Goal: Transaction & Acquisition: Subscribe to service/newsletter

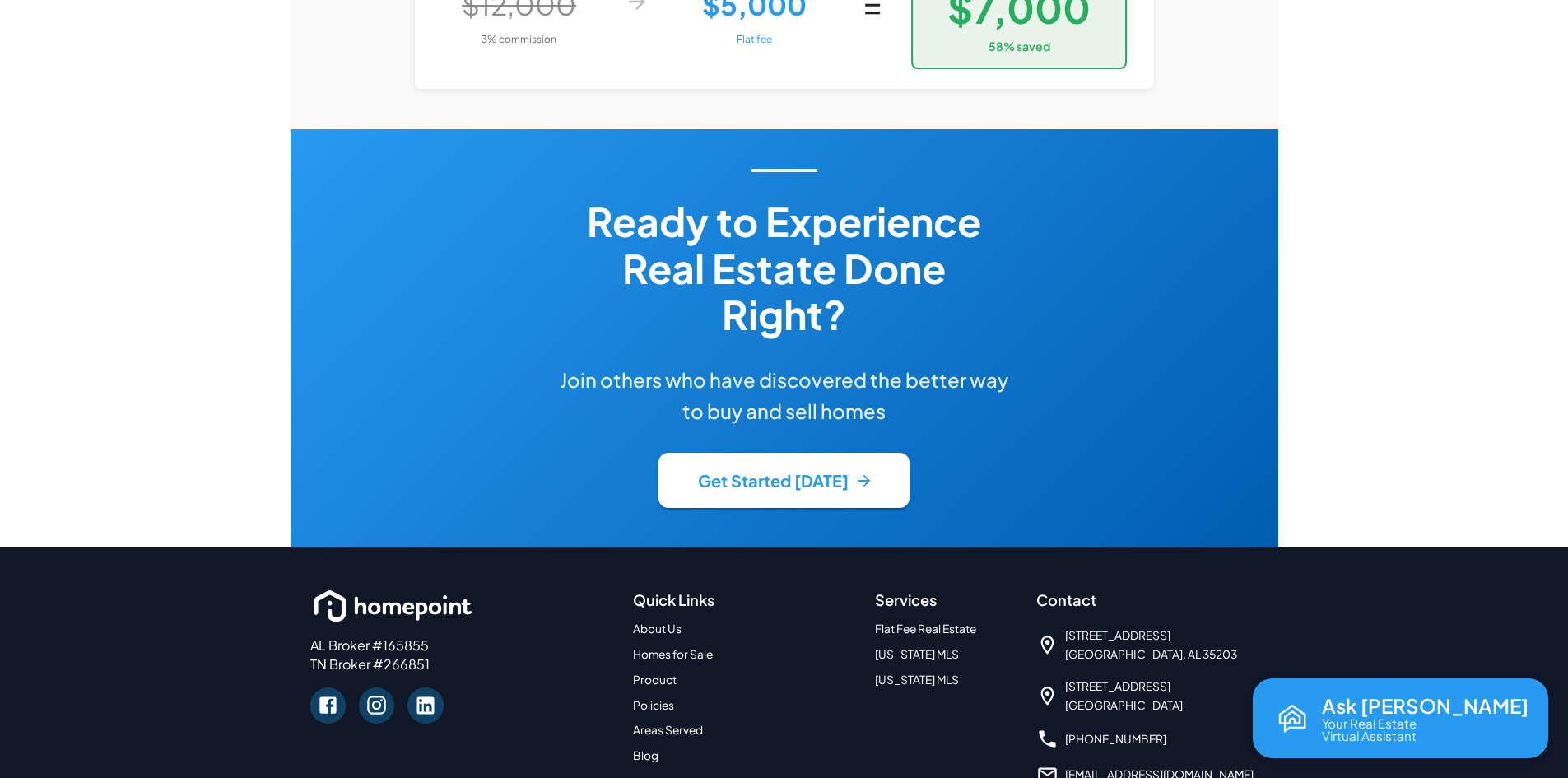
scroll to position [3700, 0]
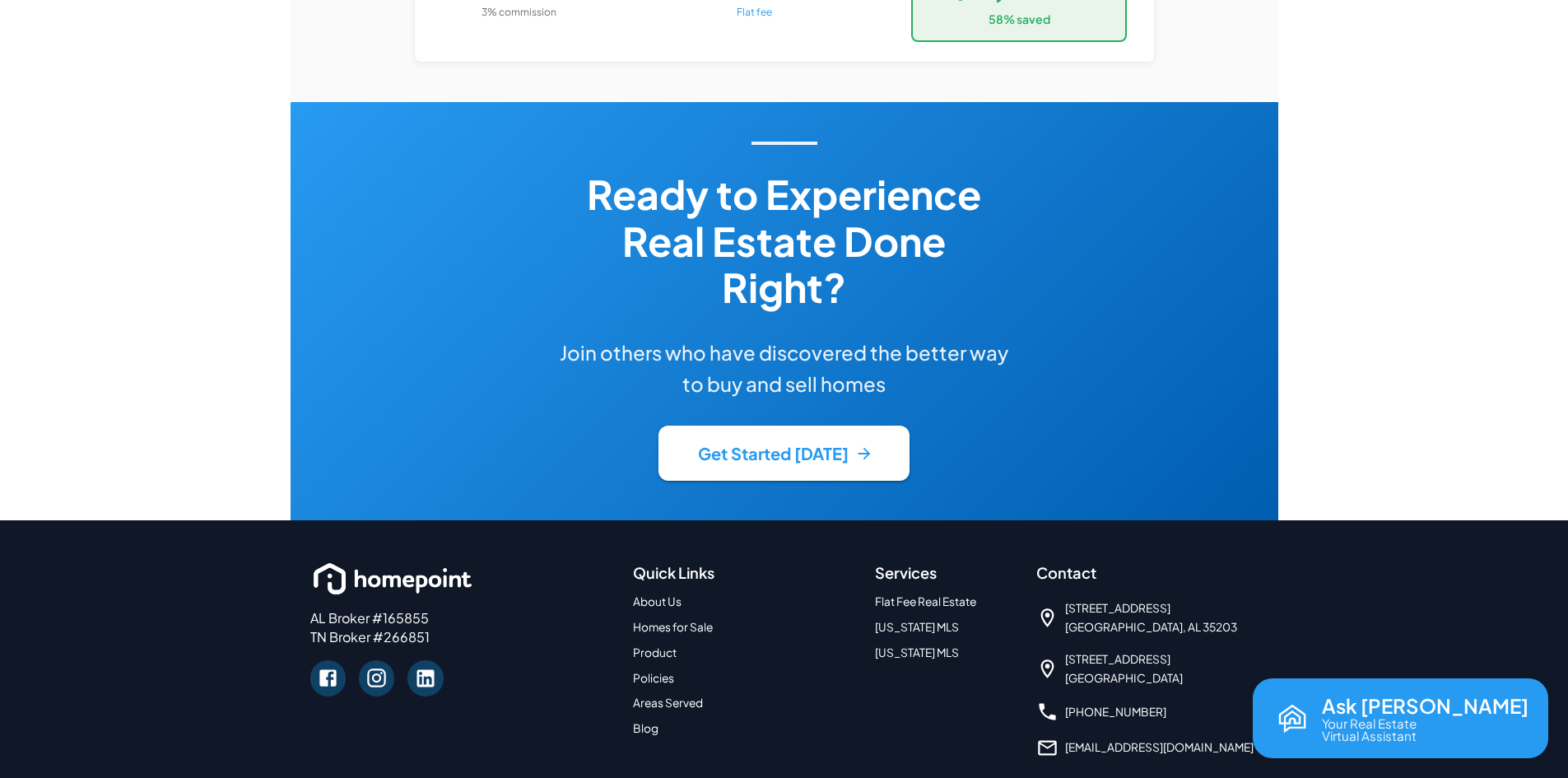
click at [668, 595] on link "About Us" at bounding box center [657, 602] width 49 height 14
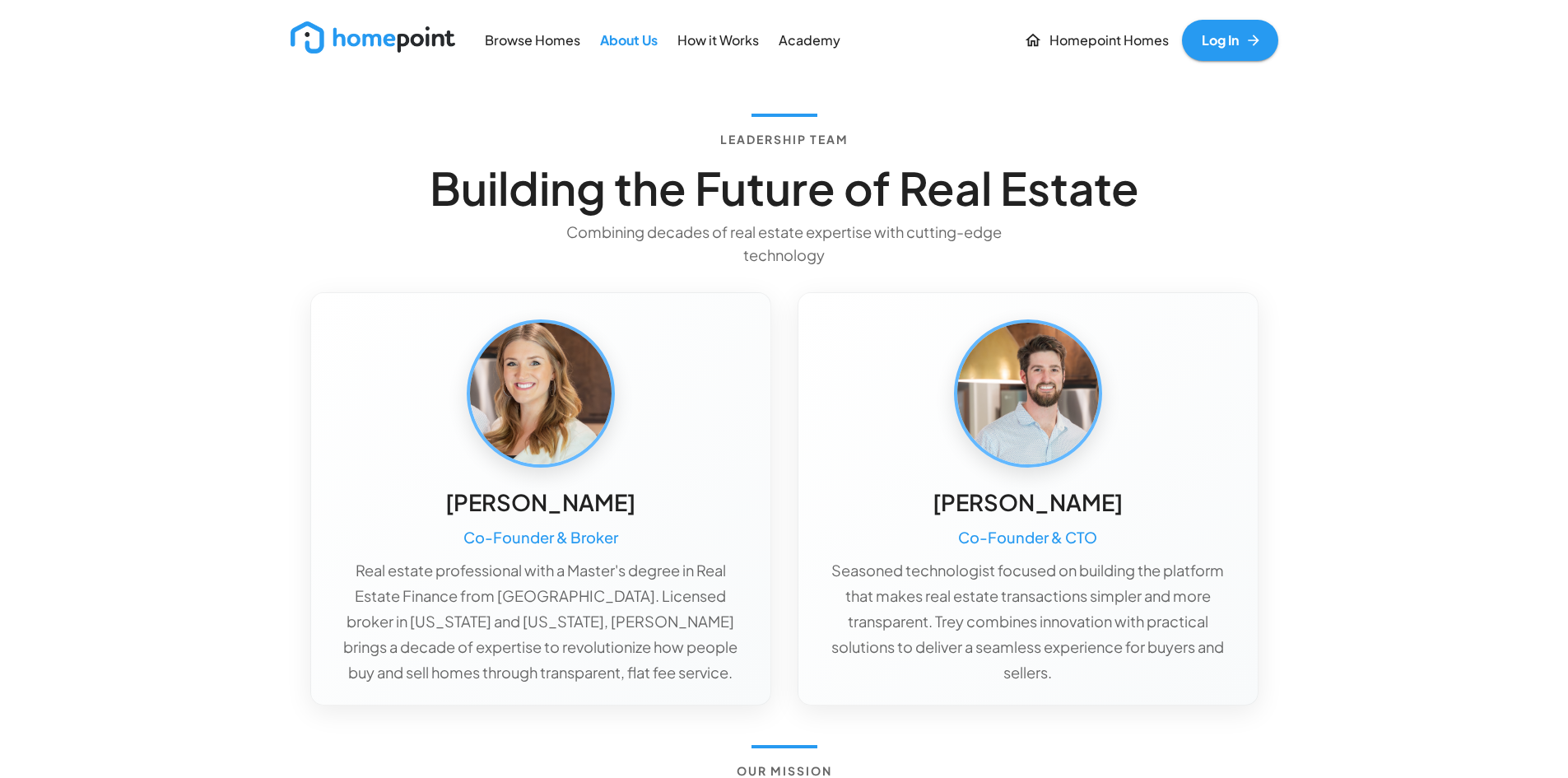
click at [1125, 44] on p "Homepoint Homes" at bounding box center [1109, 40] width 119 height 19
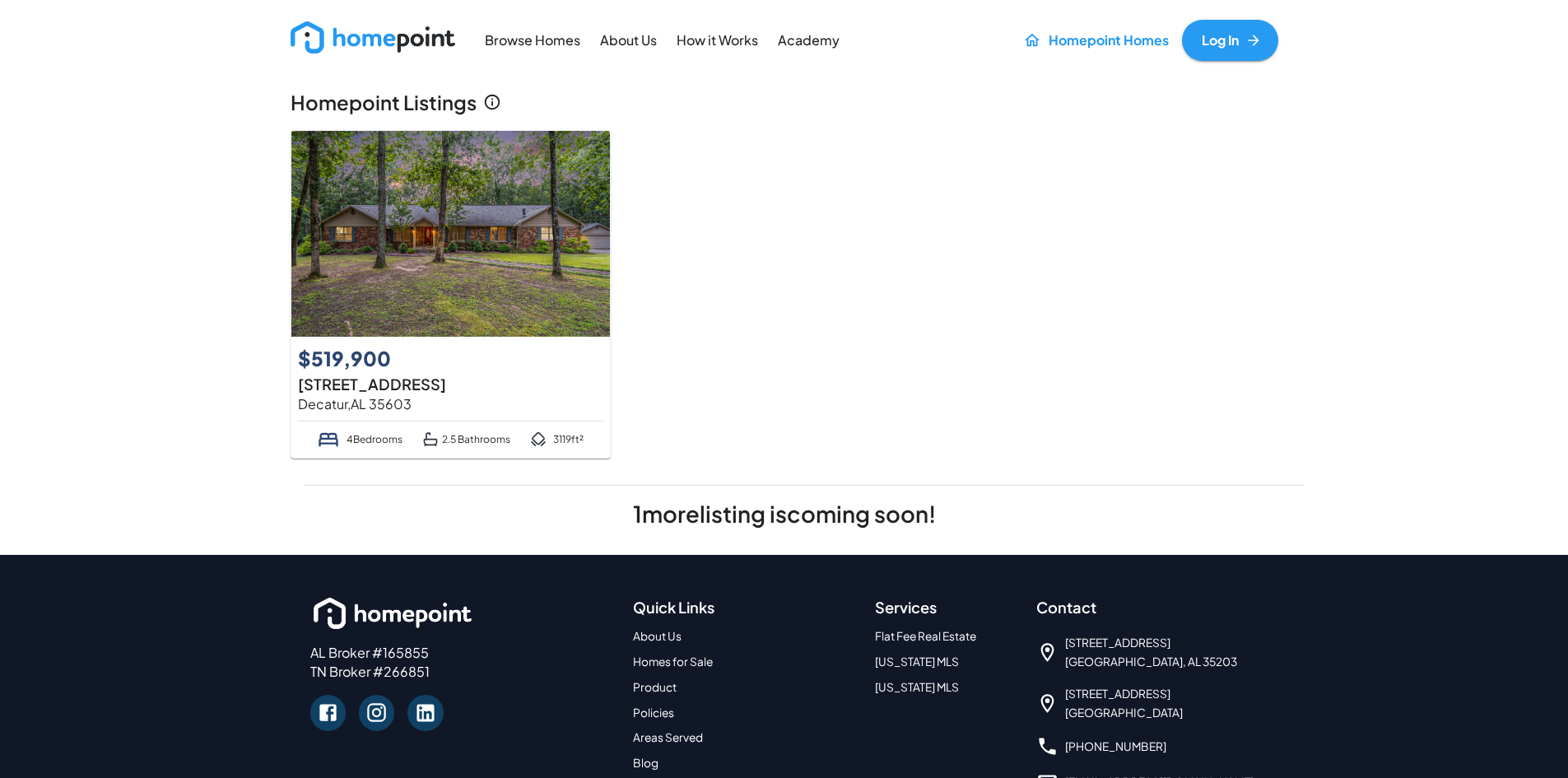
click at [442, 61] on div "Browse Homes About Us How it Works Academy Homepoint Homes Log In Homepoint Lis…" at bounding box center [784, 277] width 988 height 555
click at [438, 42] on img at bounding box center [373, 37] width 165 height 32
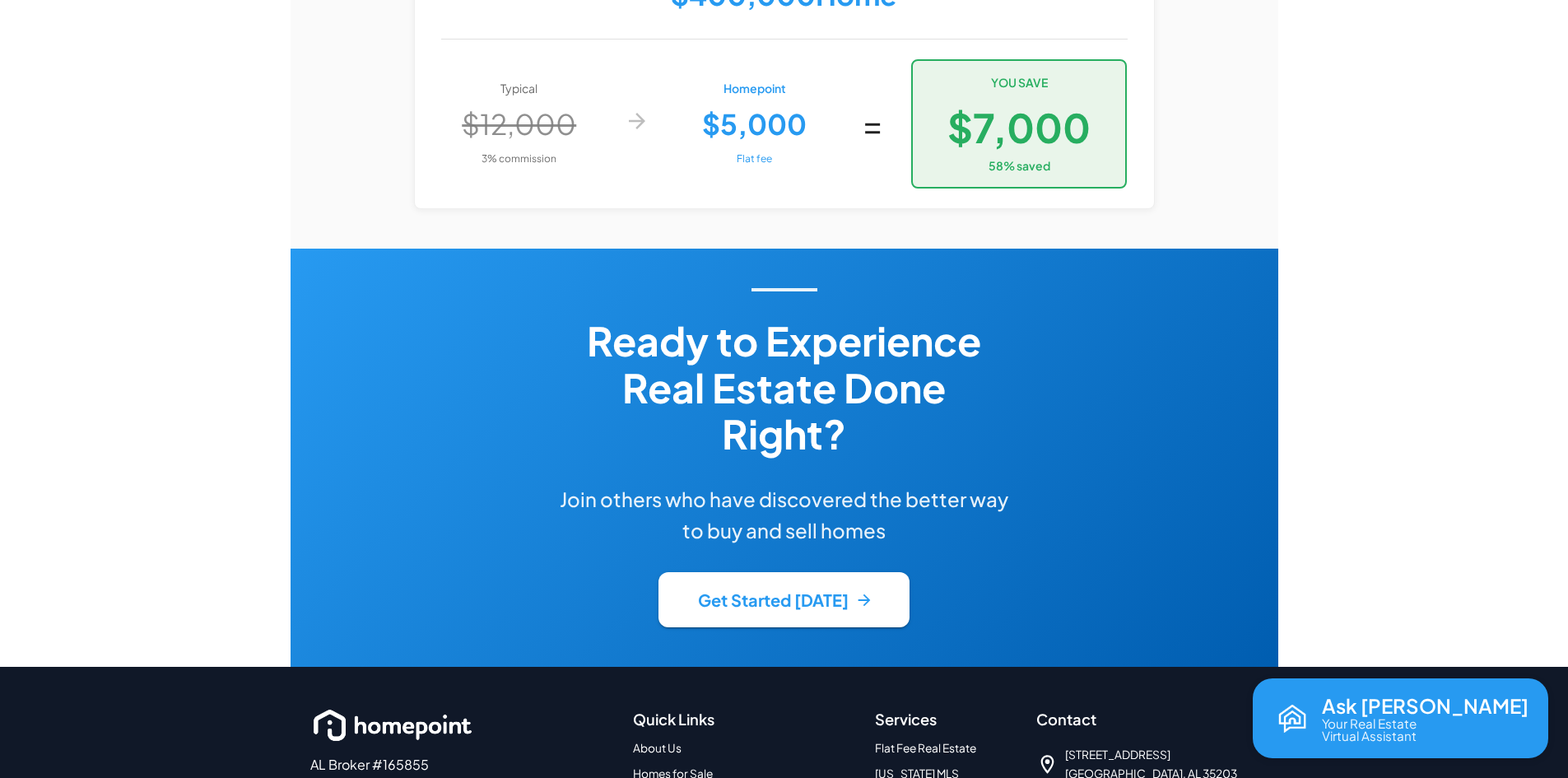
scroll to position [3700, 0]
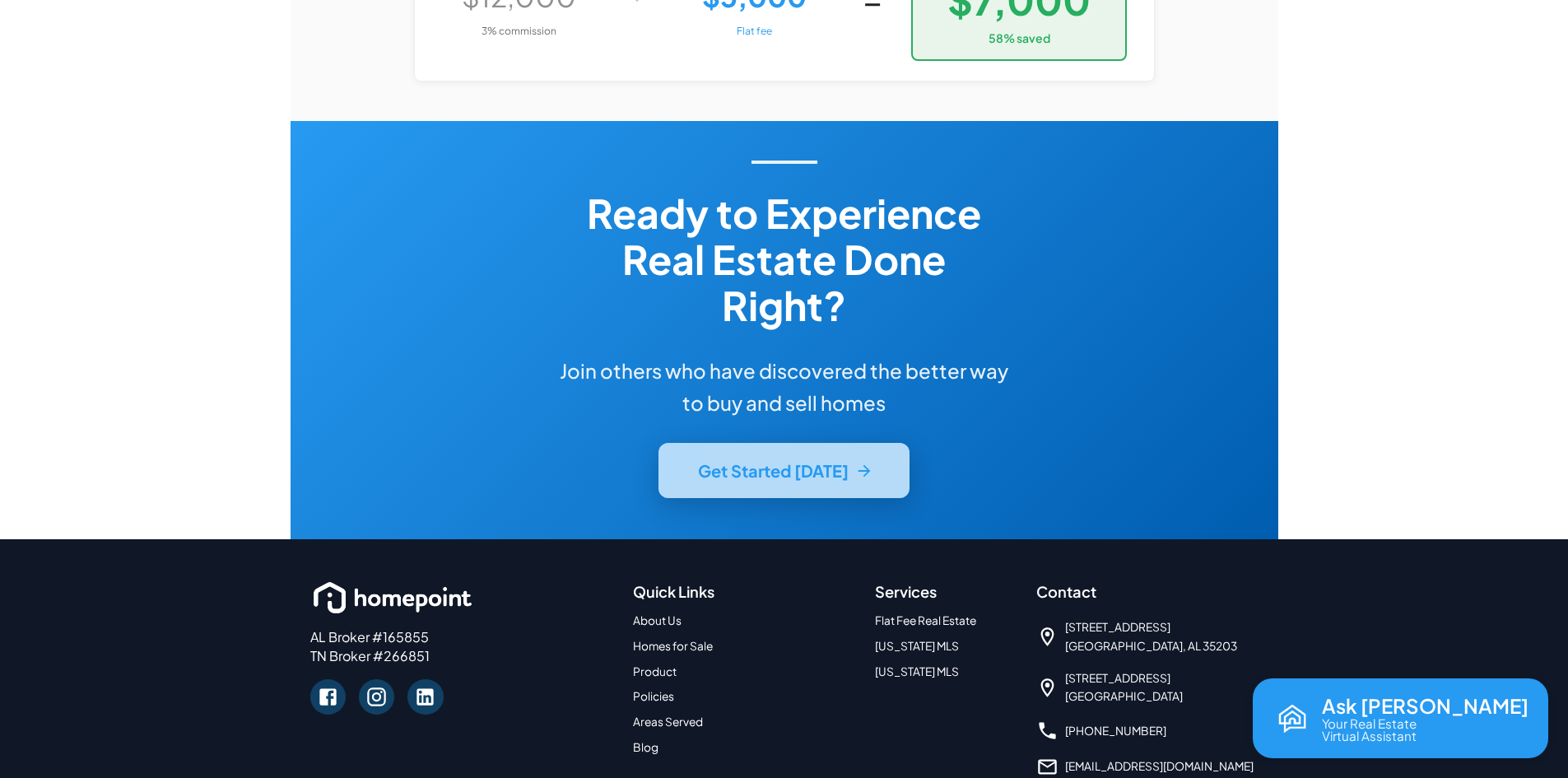
click at [808, 443] on button "Get Started [DATE]" at bounding box center [784, 470] width 251 height 55
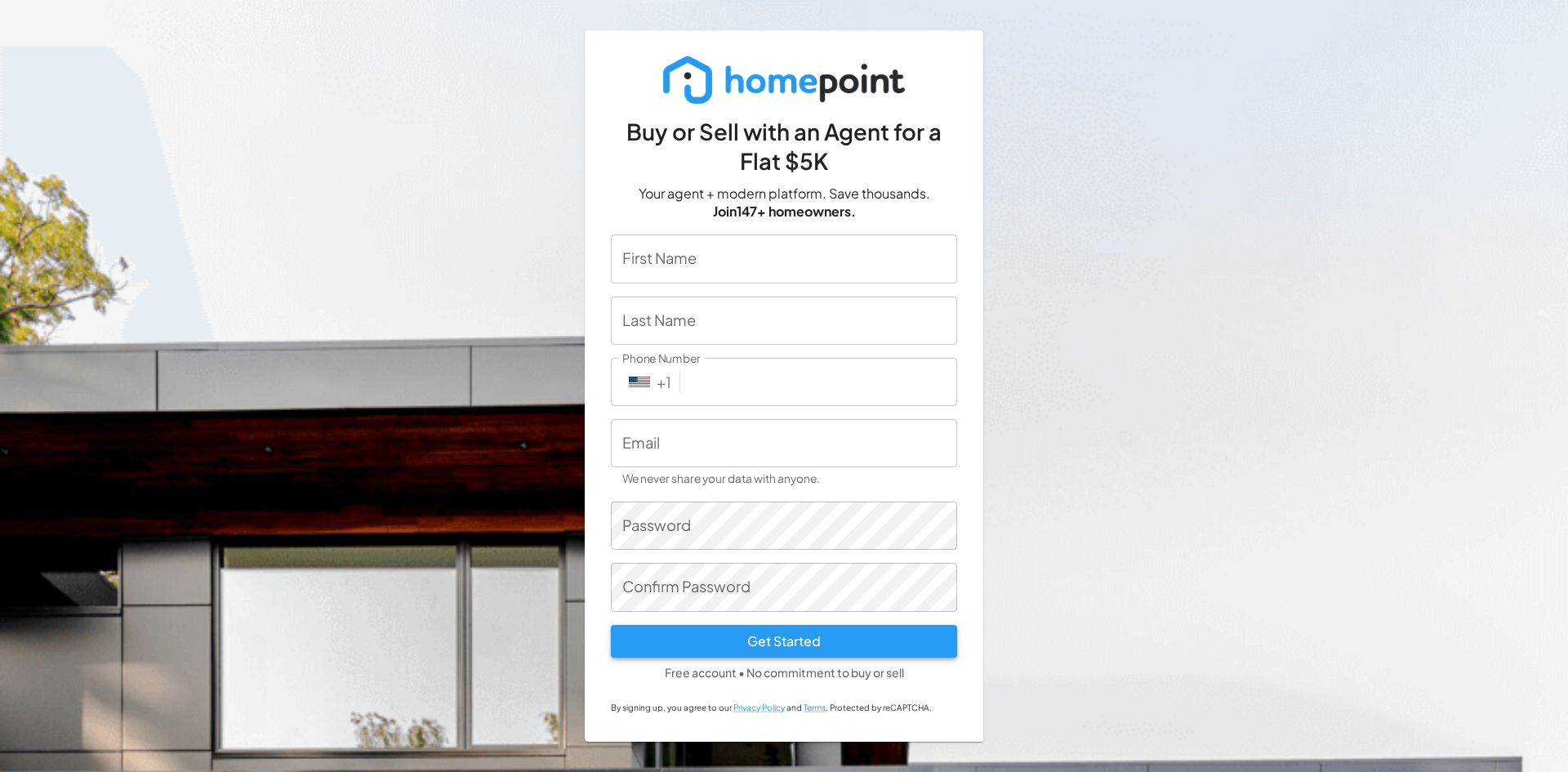
click at [910, 653] on button "Get Started" at bounding box center [784, 641] width 346 height 32
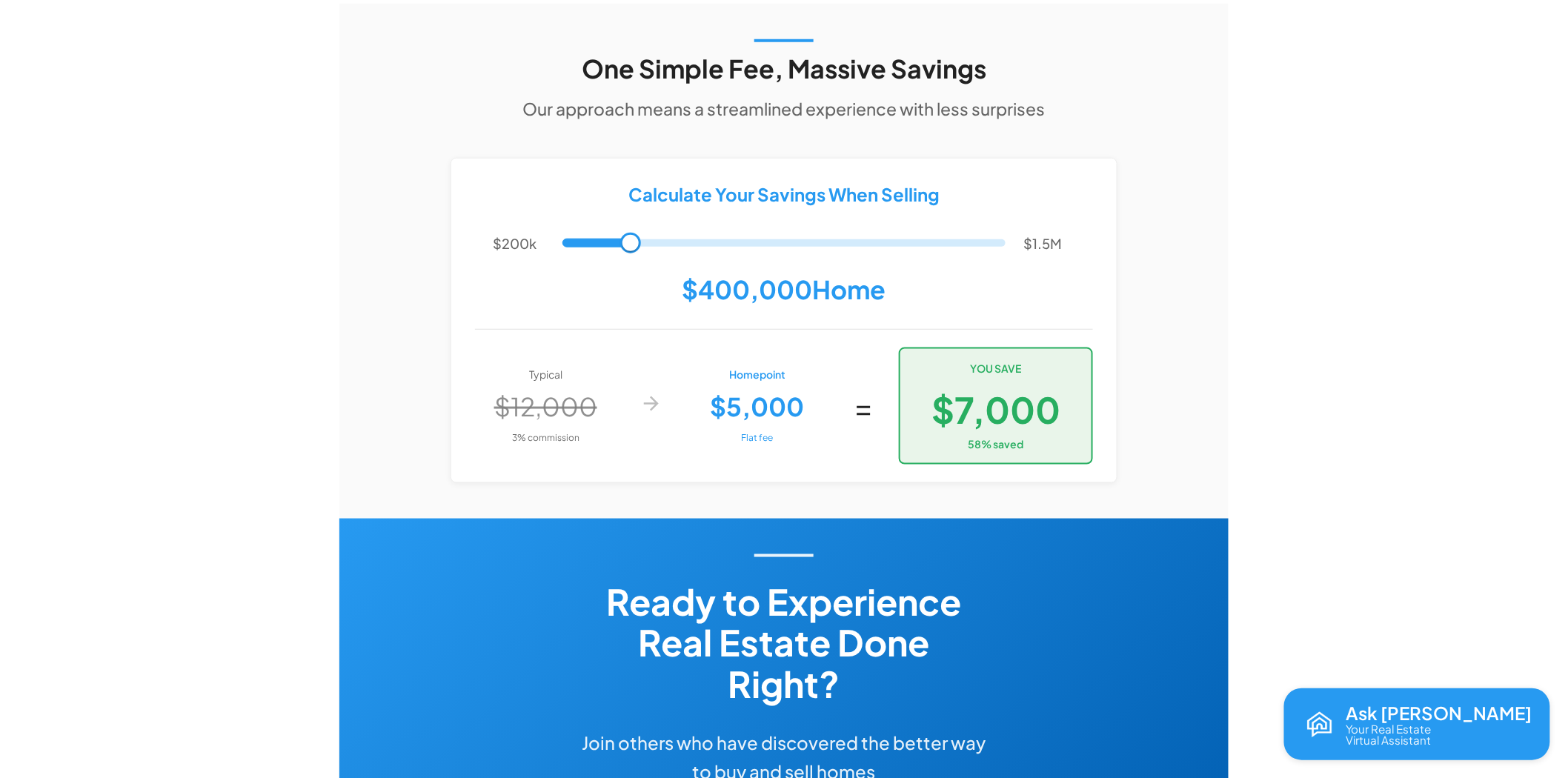
scroll to position [3231, 0]
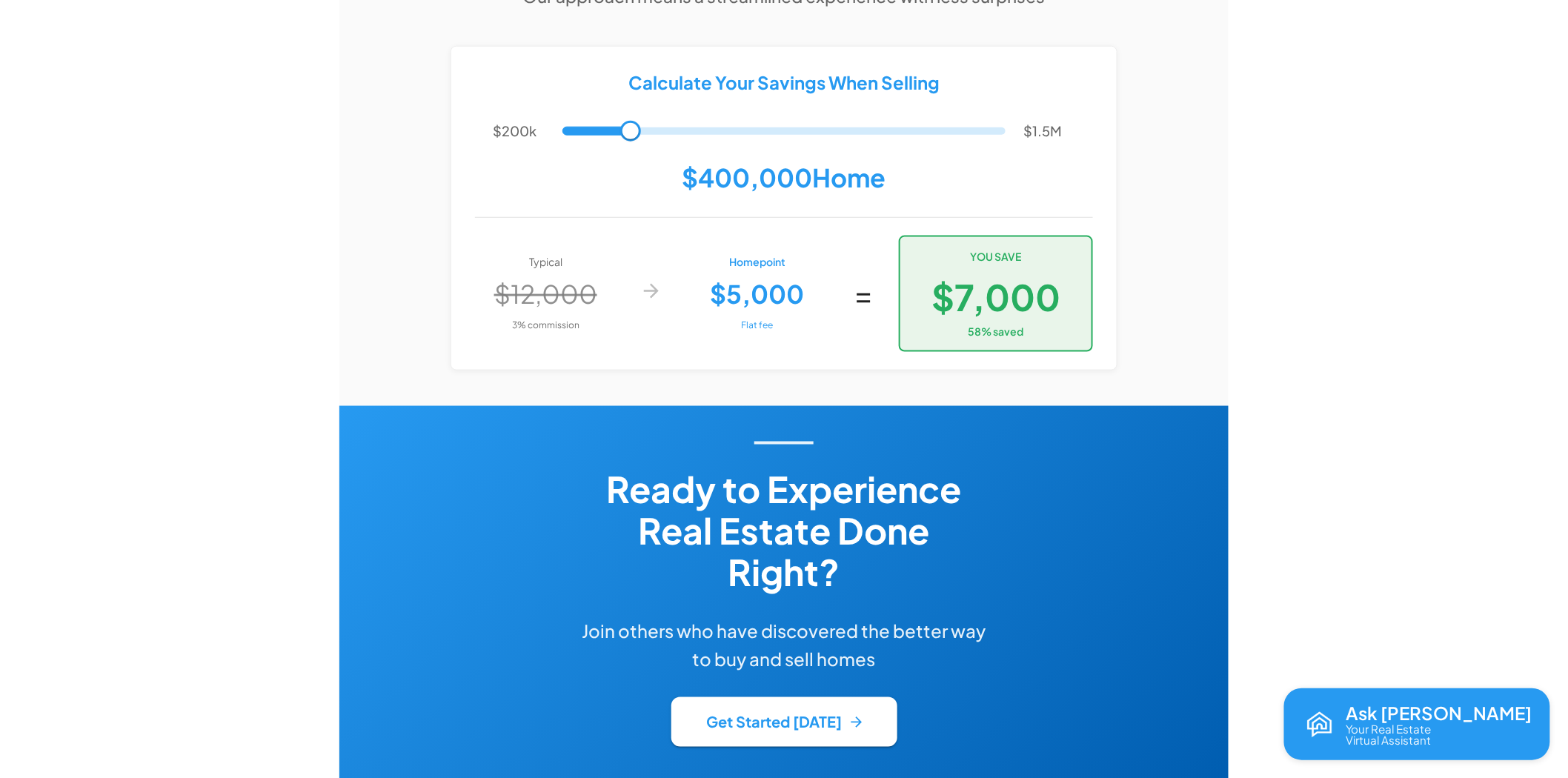
scroll to position [3249, 0]
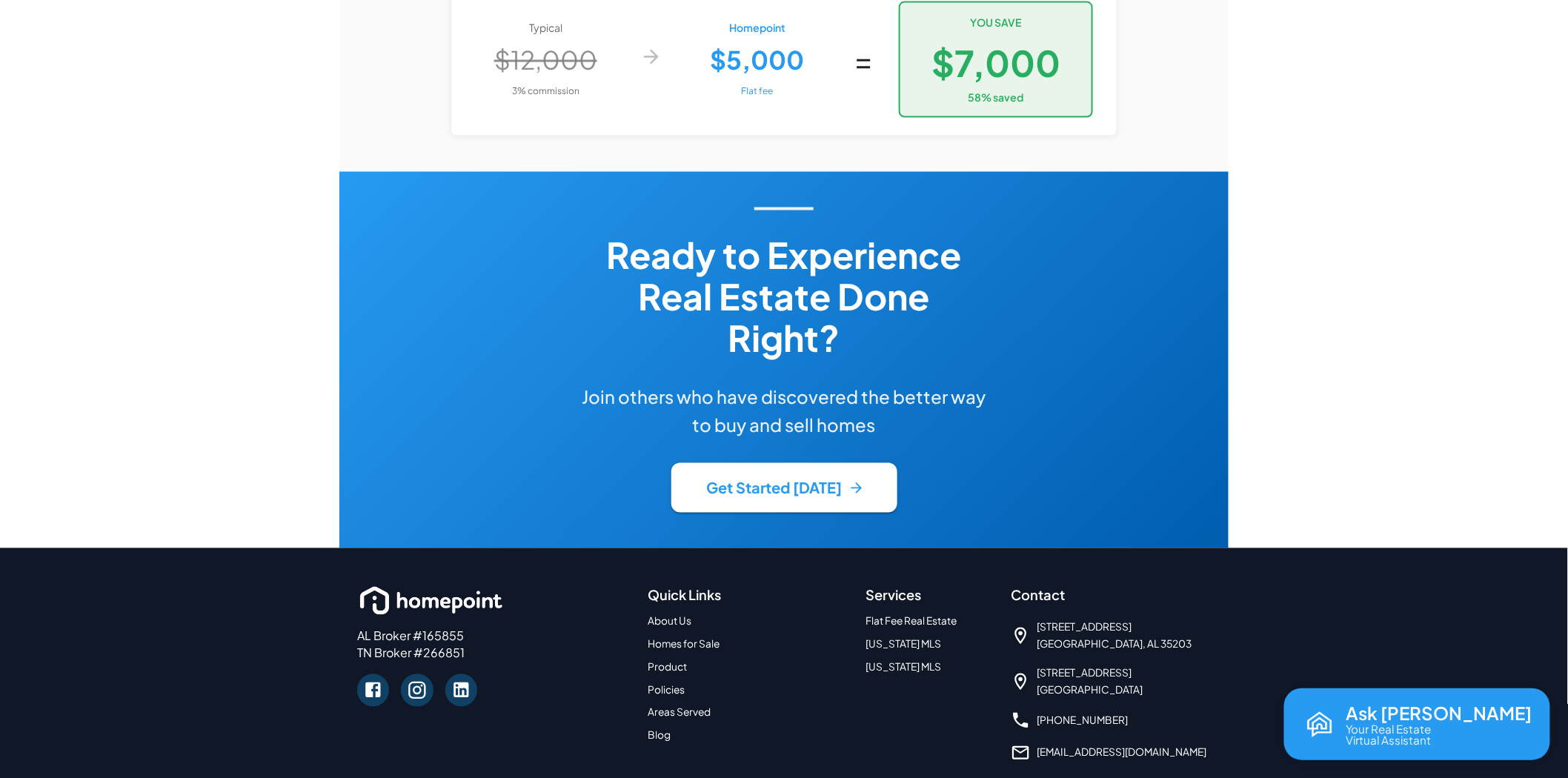
click at [667, 684] on link "Policies" at bounding box center [666, 690] width 37 height 13
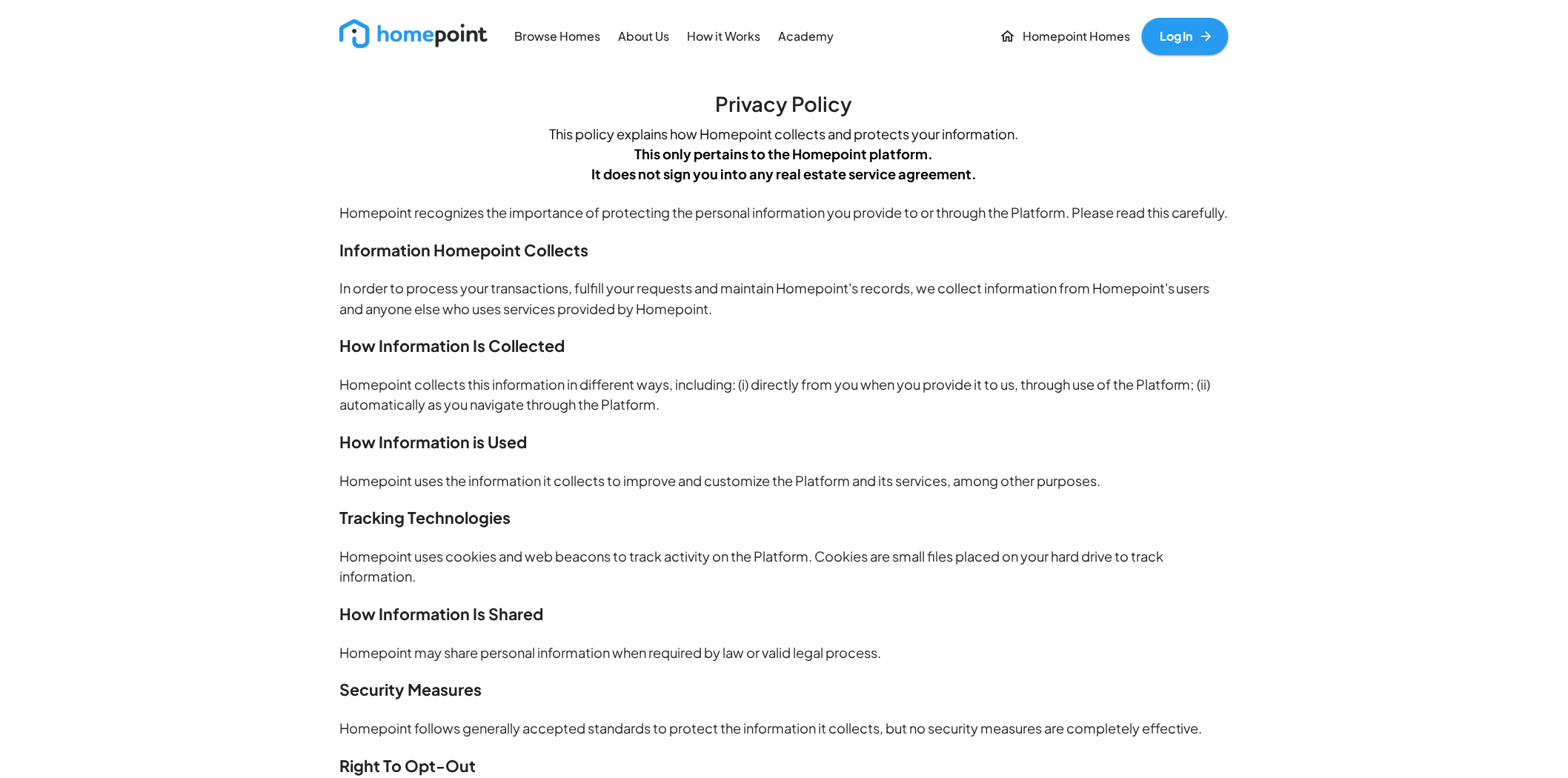
click at [876, 357] on h3 "How Information Is Collected" at bounding box center [784, 346] width 889 height 24
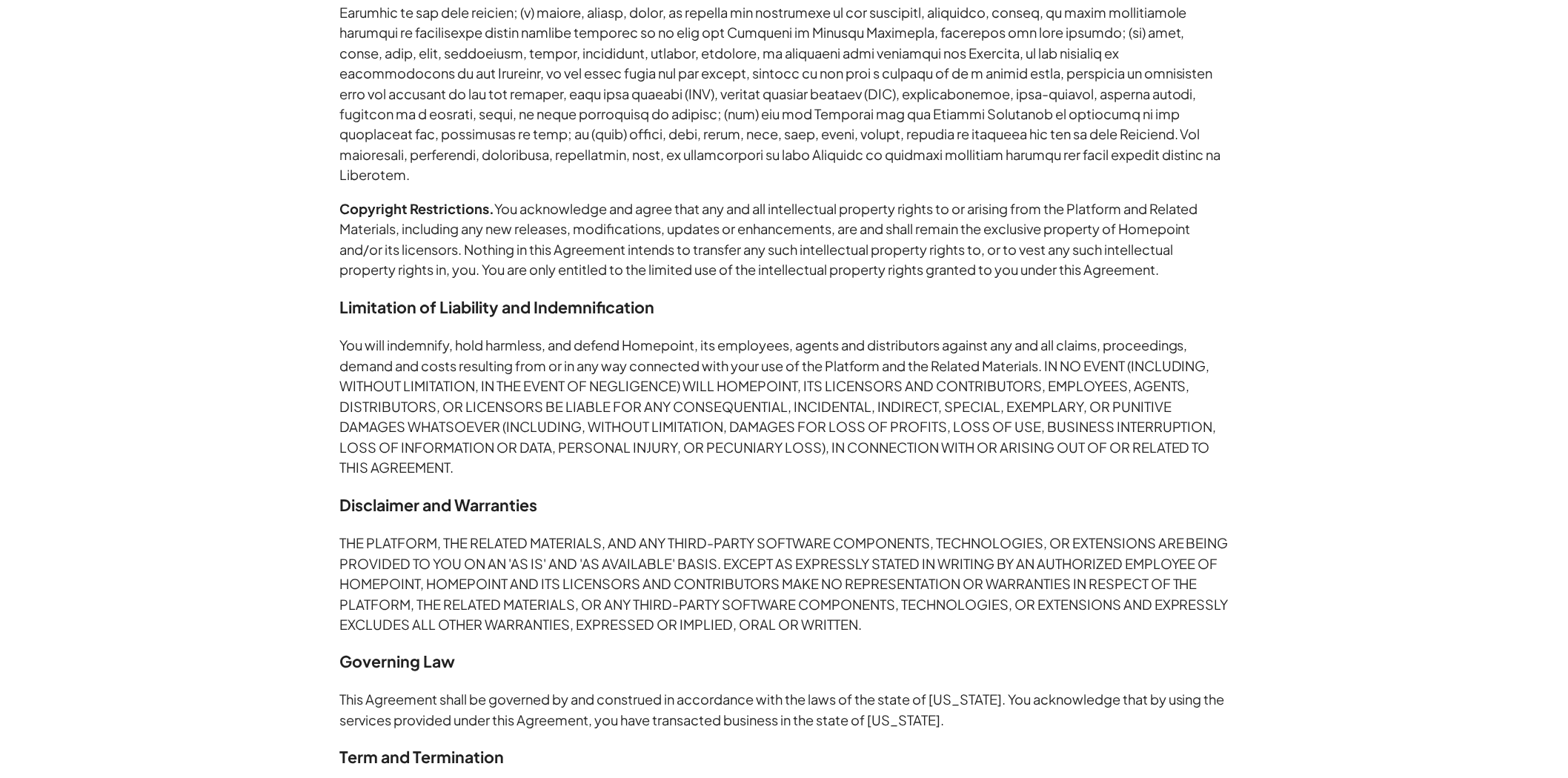
scroll to position [2835, 0]
